Goal: Task Accomplishment & Management: Use online tool/utility

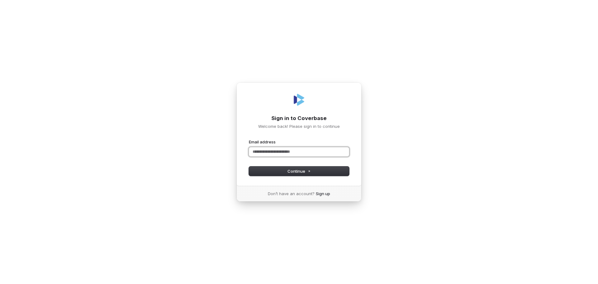
click at [273, 152] on input "Email address" at bounding box center [299, 151] width 100 height 9
drag, startPoint x: 111, startPoint y: 60, endPoint x: 131, endPoint y: 64, distance: 20.2
click at [111, 60] on div "Sign in to Coverbase Welcome back! Please sign in to continue Email address Pas…" at bounding box center [299, 142] width 598 height 284
click at [268, 150] on input "Email address" at bounding box center [299, 151] width 100 height 9
click at [262, 169] on button "Continue" at bounding box center [299, 170] width 100 height 9
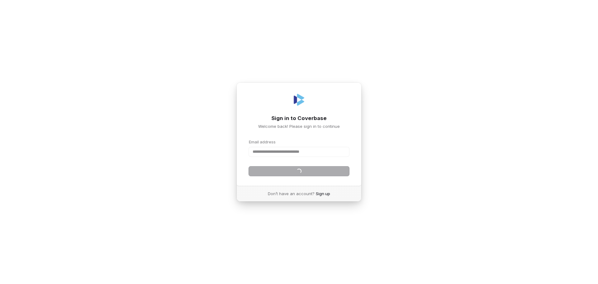
type input "**********"
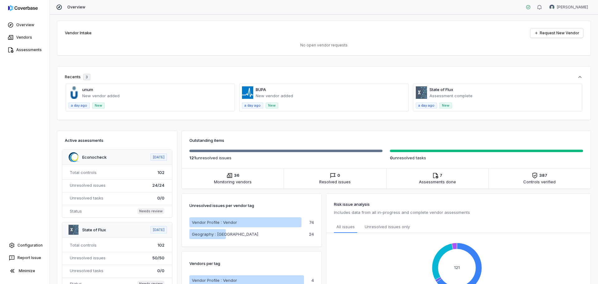
drag, startPoint x: 347, startPoint y: 6, endPoint x: 266, endPoint y: 38, distance: 86.8
click at [266, 38] on div "Vendor Intake Request New Vendor No open vendor requests" at bounding box center [323, 38] width 533 height 34
